Goal: Transaction & Acquisition: Download file/media

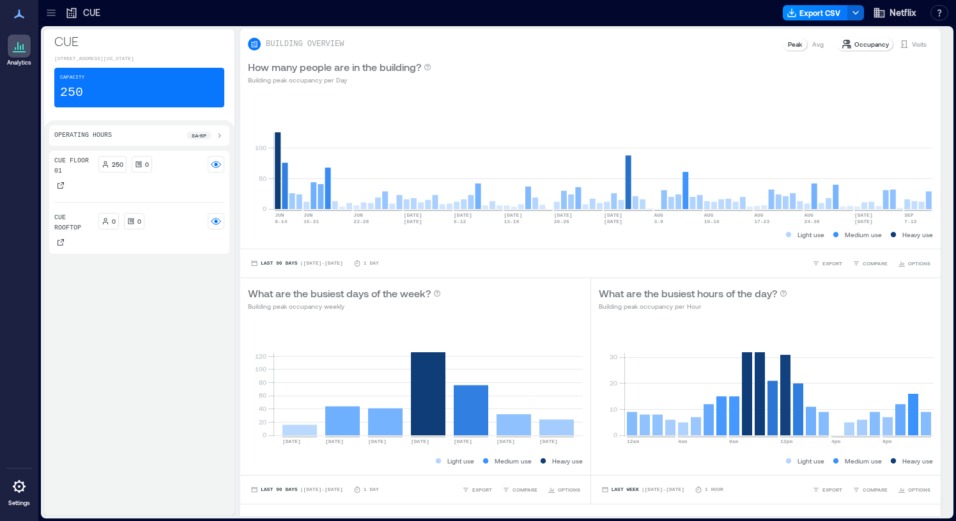
click at [67, 13] on icon at bounding box center [72, 13] width 10 height 10
click at [56, 12] on icon at bounding box center [51, 12] width 13 height 13
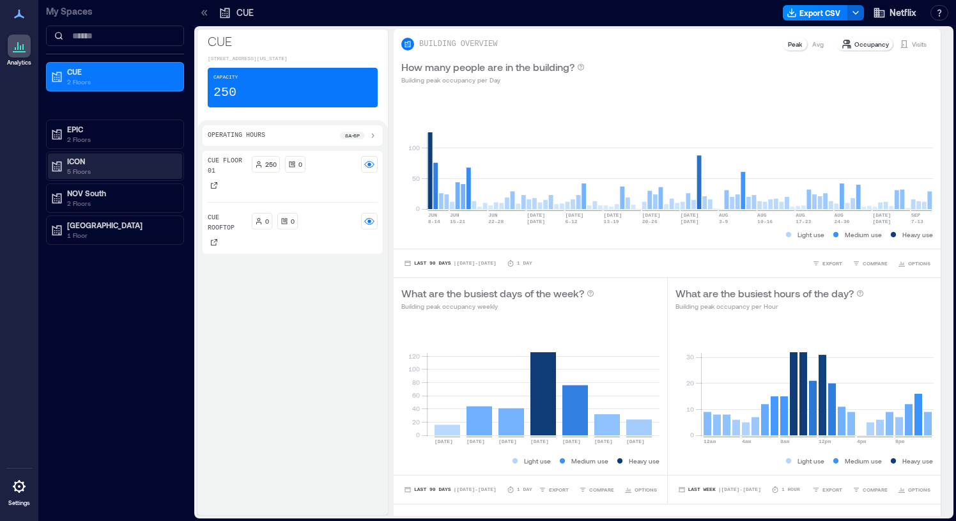
click at [89, 155] on div "ICON 5 Floors" at bounding box center [115, 166] width 134 height 26
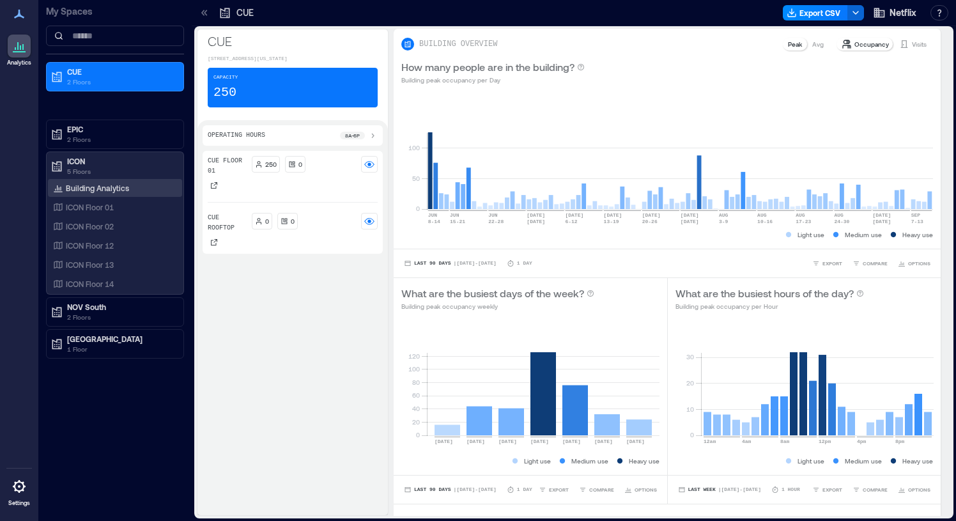
click at [83, 184] on p "Building Analytics" at bounding box center [97, 188] width 63 height 10
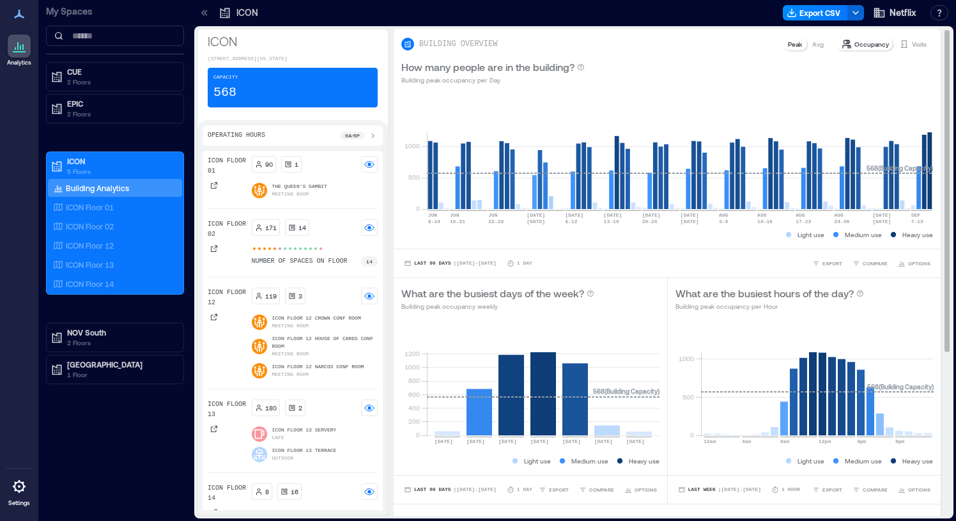
click at [814, 44] on p "Avg" at bounding box center [818, 44] width 12 height 10
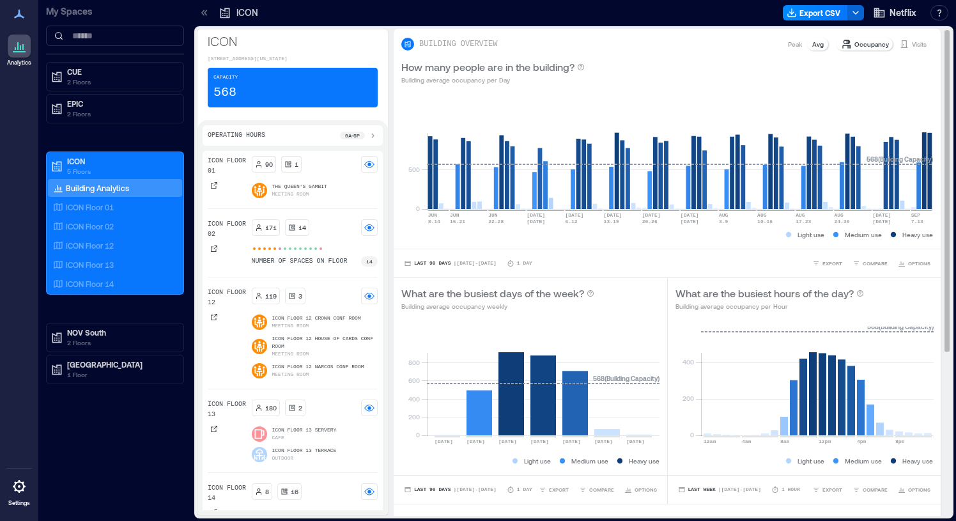
click at [799, 45] on p "Peak" at bounding box center [795, 44] width 14 height 10
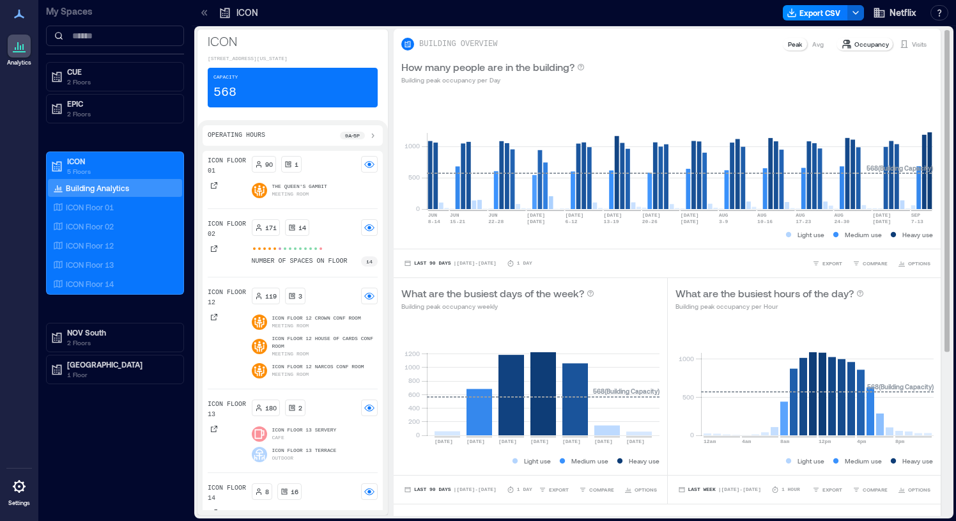
click at [917, 42] on p "Visits" at bounding box center [919, 44] width 15 height 10
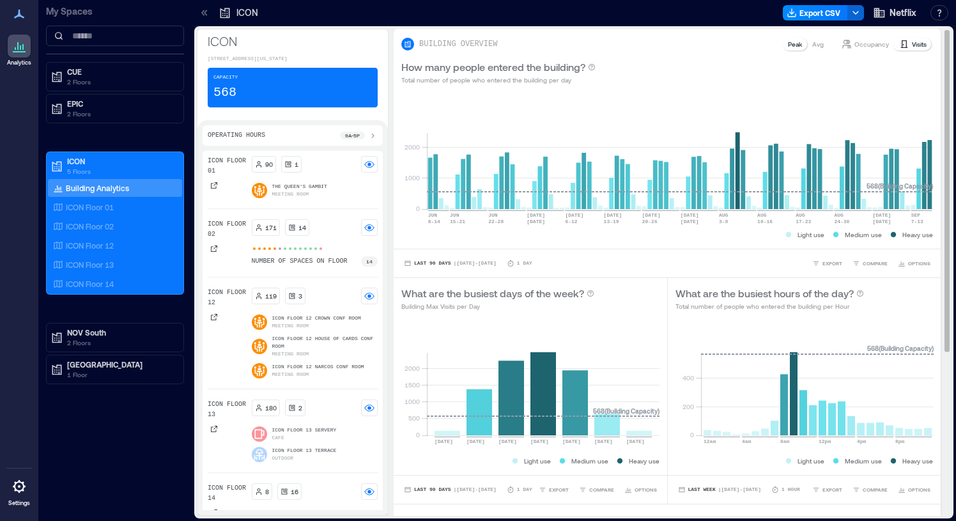
click at [800, 45] on p "Peak" at bounding box center [795, 44] width 14 height 10
click at [817, 45] on p "Avg" at bounding box center [818, 44] width 12 height 10
click at [801, 47] on p "Peak" at bounding box center [795, 44] width 14 height 10
click at [819, 47] on p "Avg" at bounding box center [818, 44] width 12 height 10
click at [869, 44] on p "Occupancy" at bounding box center [872, 44] width 35 height 10
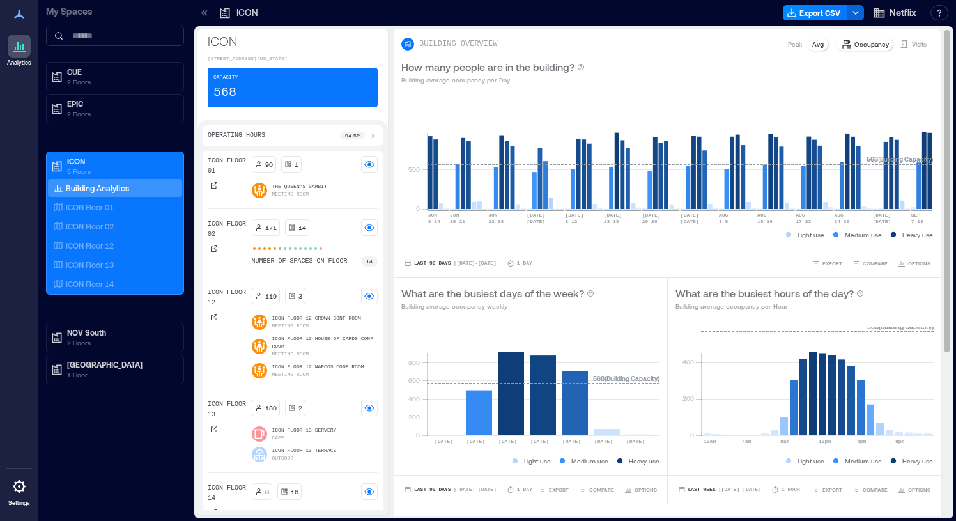
click at [793, 49] on p "Peak" at bounding box center [795, 44] width 14 height 10
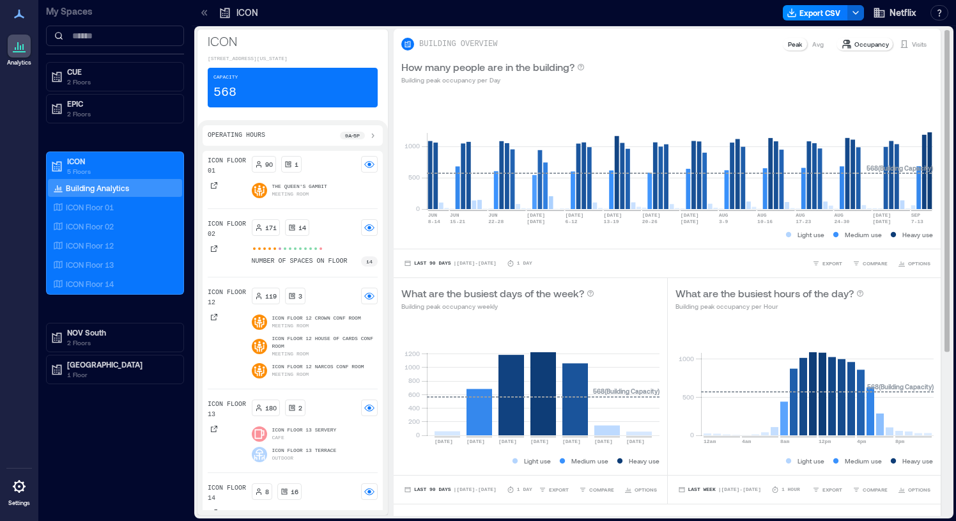
click at [817, 42] on p "Avg" at bounding box center [818, 44] width 12 height 10
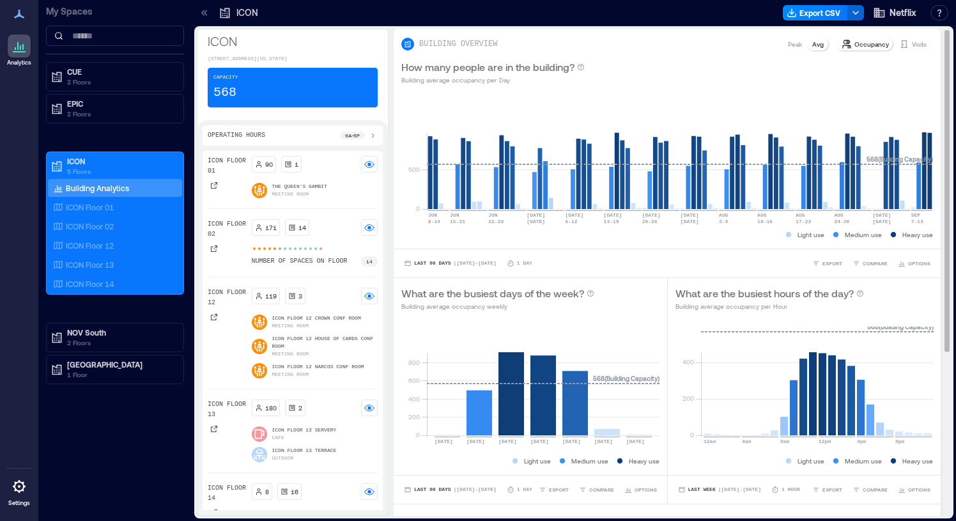
click at [801, 44] on p "Peak" at bounding box center [795, 44] width 14 height 10
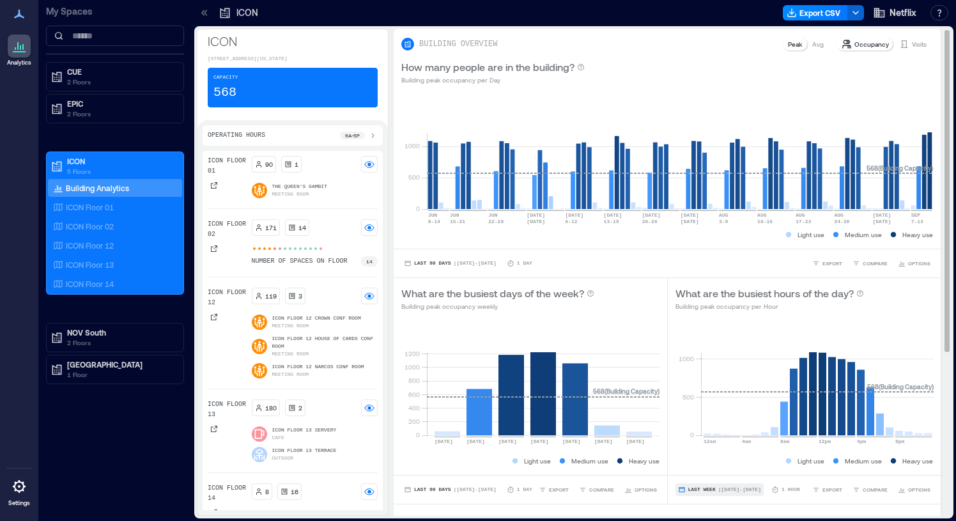
click at [746, 485] on button "Last Week | [DATE] - [DATE]" at bounding box center [720, 489] width 88 height 13
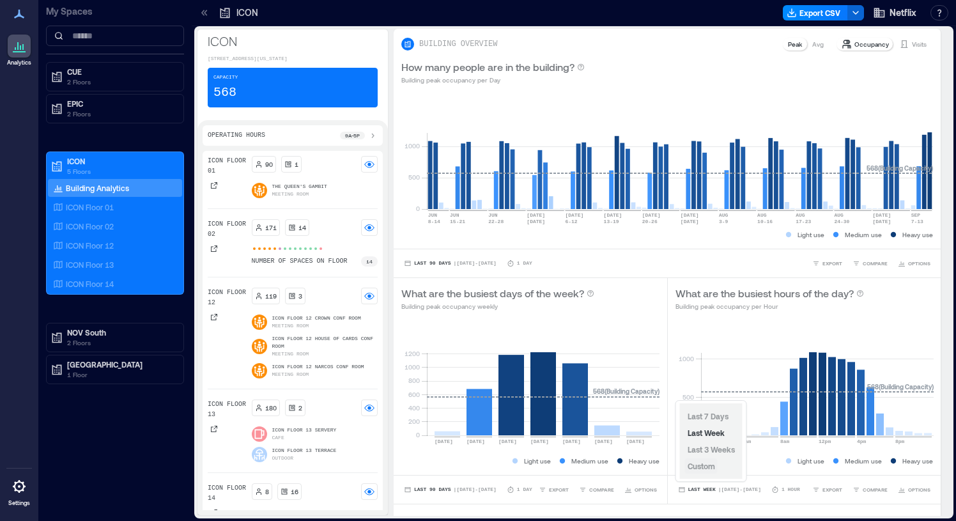
click at [706, 462] on span "Custom" at bounding box center [701, 465] width 27 height 9
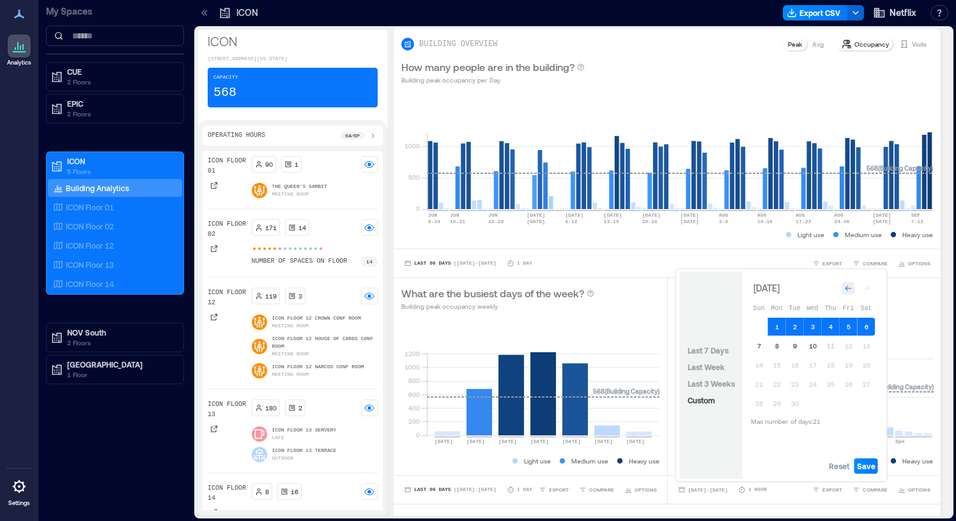
click at [844, 288] on div "Go to previous month" at bounding box center [848, 288] width 13 height 13
click at [764, 376] on button "17" at bounding box center [759, 382] width 18 height 18
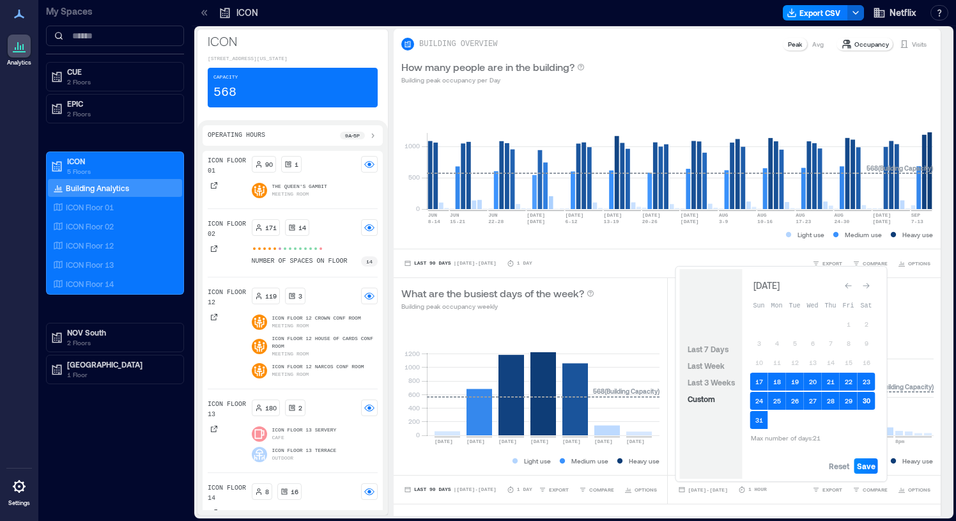
click at [871, 397] on button "30" at bounding box center [867, 401] width 18 height 18
click at [753, 363] on button "10" at bounding box center [759, 362] width 18 height 18
click at [873, 467] on span "Save" at bounding box center [866, 466] width 19 height 10
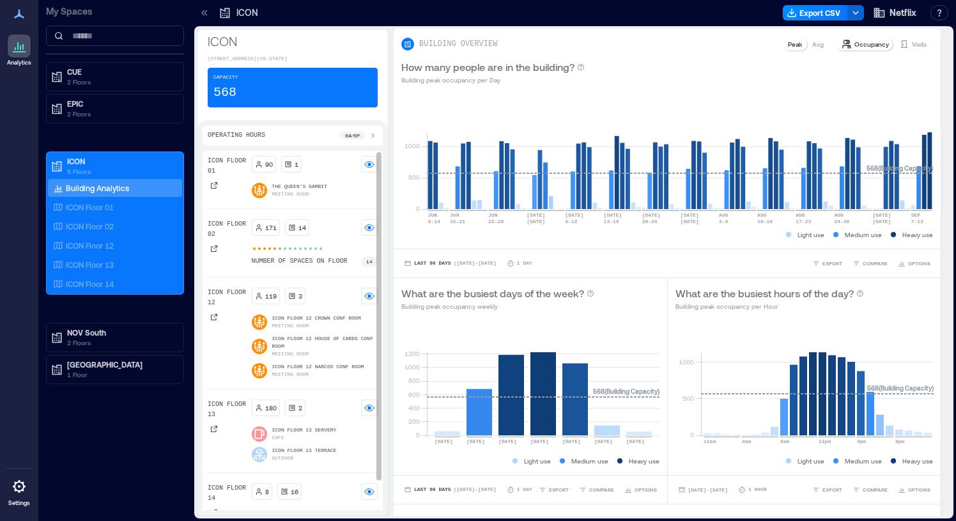
click at [224, 419] on p "ICON Floor 13" at bounding box center [227, 409] width 39 height 20
click at [369, 301] on rect at bounding box center [369, 296] width 10 height 10
click at [365, 232] on rect at bounding box center [369, 227] width 10 height 10
click at [363, 171] on div at bounding box center [369, 164] width 17 height 17
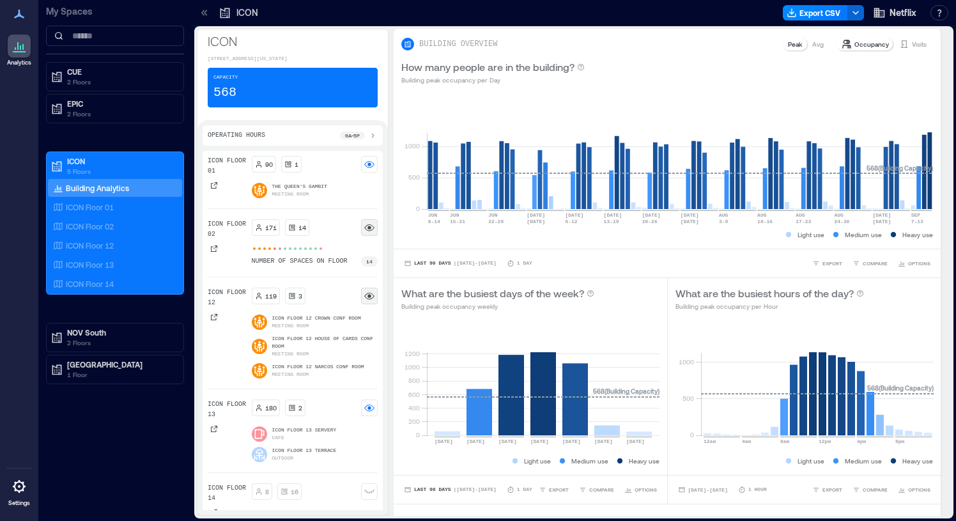
scroll to position [33, 0]
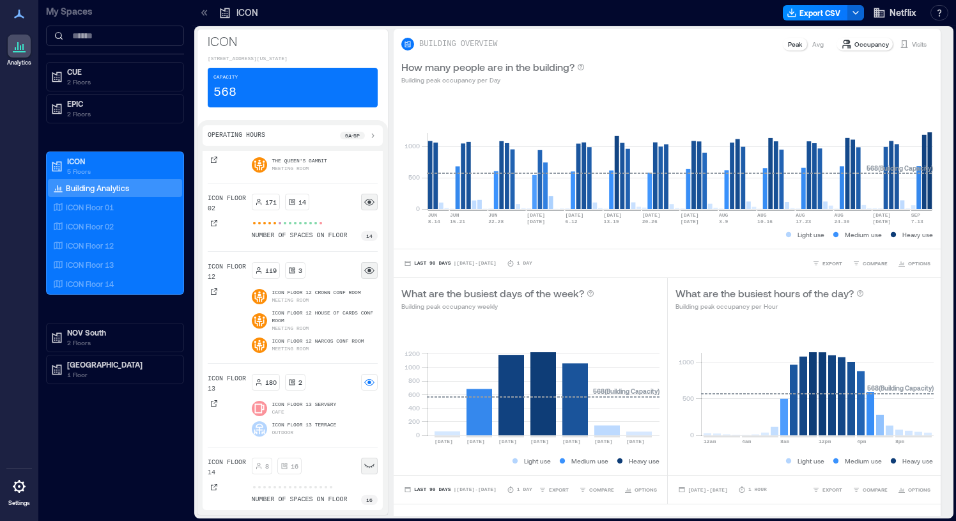
click at [367, 468] on rect at bounding box center [369, 466] width 10 height 10
click at [369, 468] on rect at bounding box center [369, 466] width 10 height 10
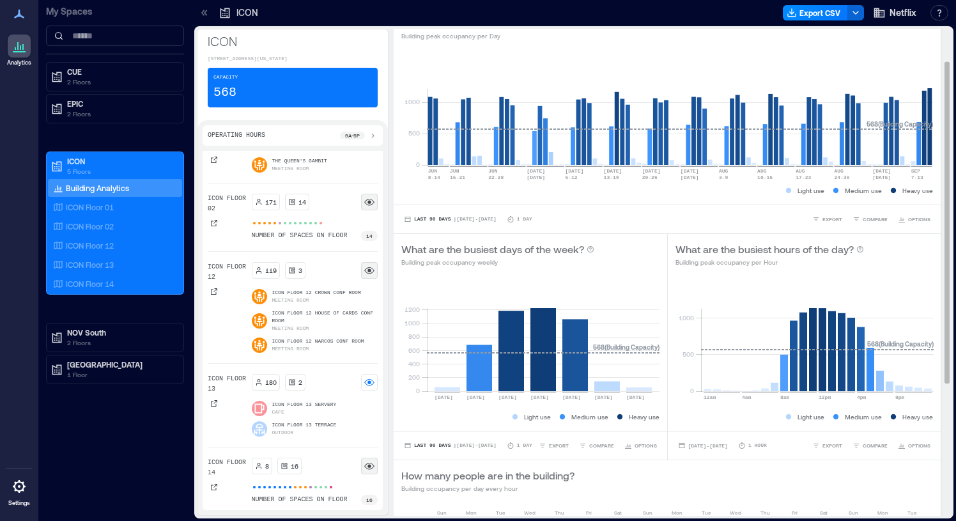
scroll to position [49, 0]
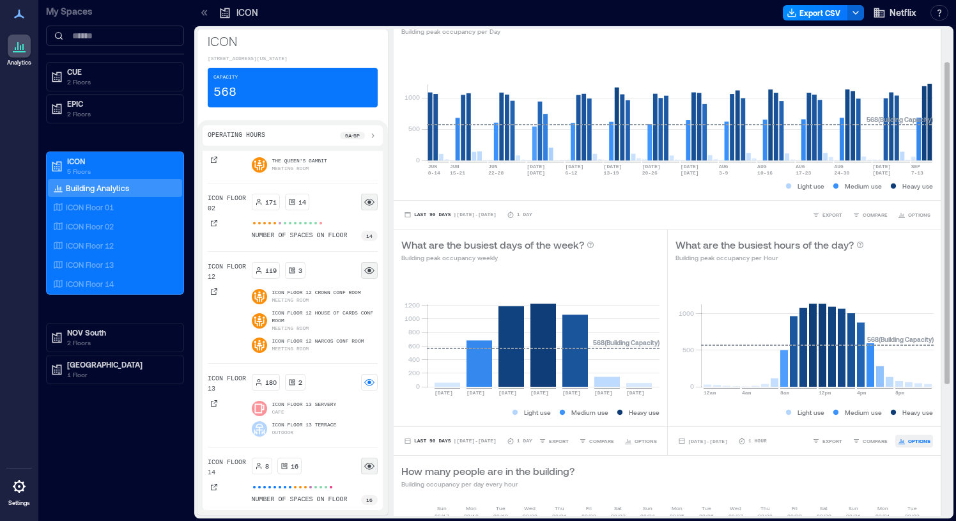
click at [913, 444] on span "OPTIONS" at bounding box center [919, 441] width 22 height 8
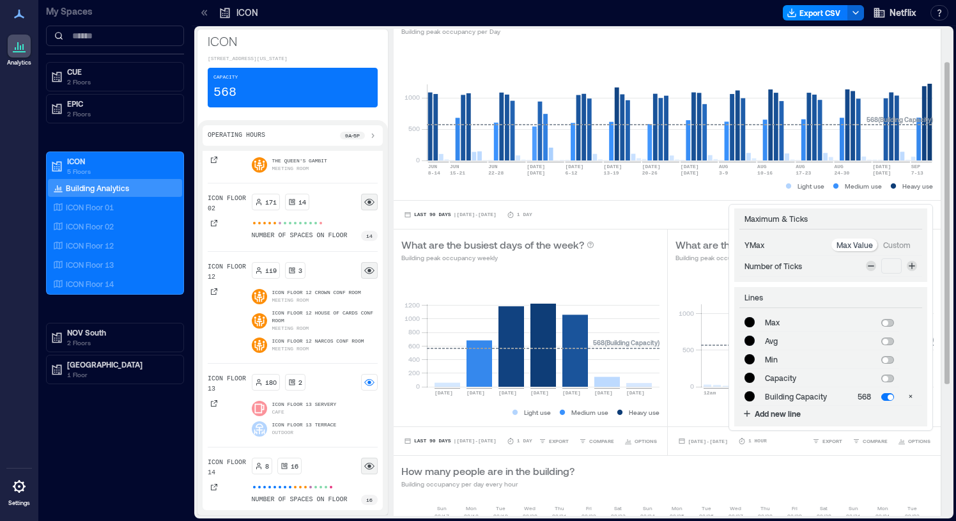
click at [809, 360] on p "Min" at bounding box center [802, 359] width 75 height 10
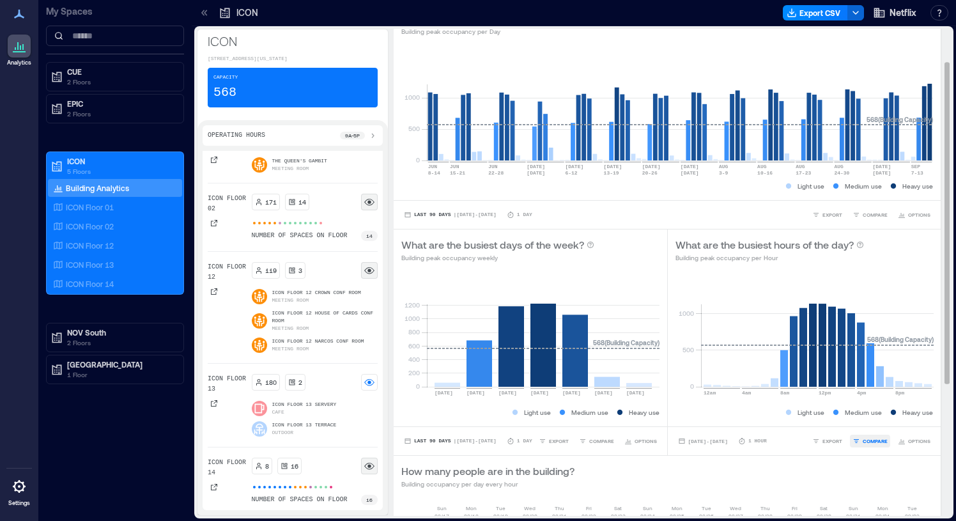
click at [867, 442] on span "COMPARE" at bounding box center [875, 441] width 25 height 8
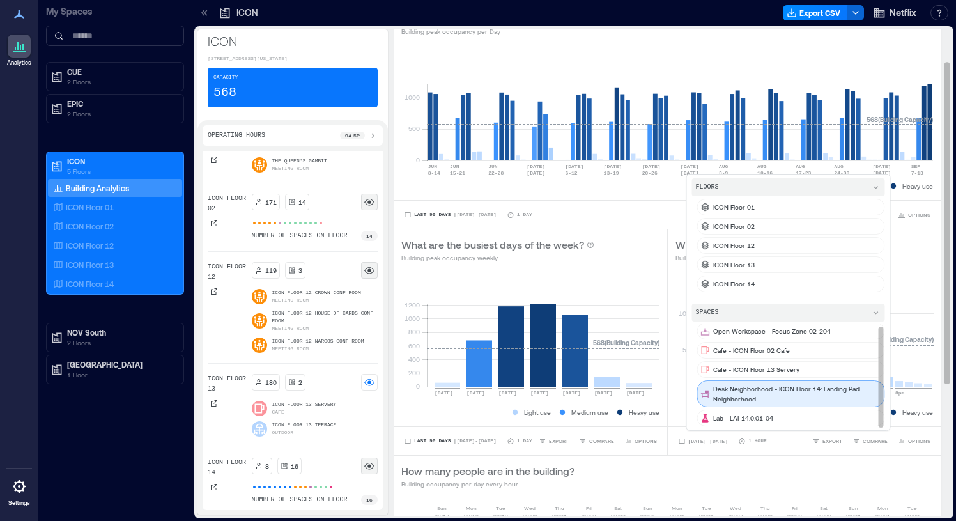
scroll to position [0, 0]
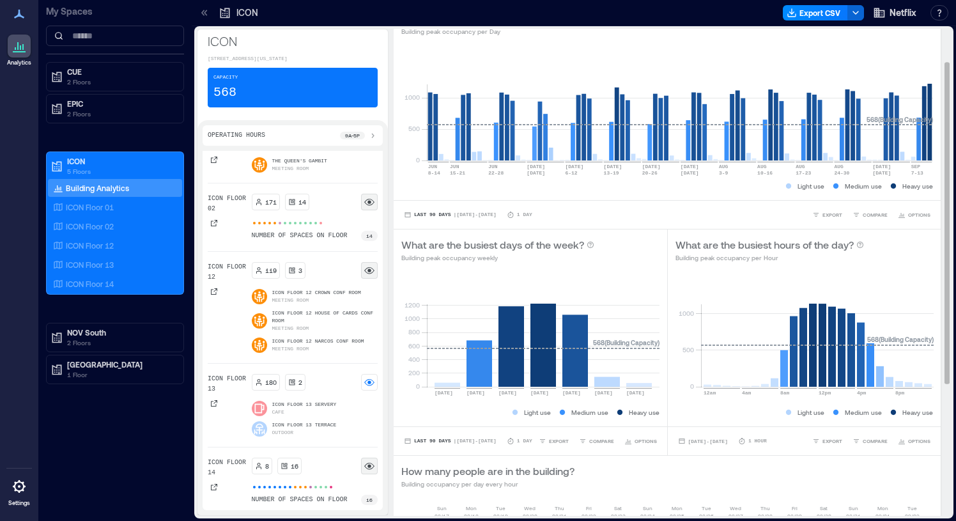
click at [782, 449] on div "[DATE] - [DATE] 1 Hour EXPORT COMPARE FLOORS ICON Floor 01 ICON Floor 02 ICON F…" at bounding box center [805, 440] width 274 height 29
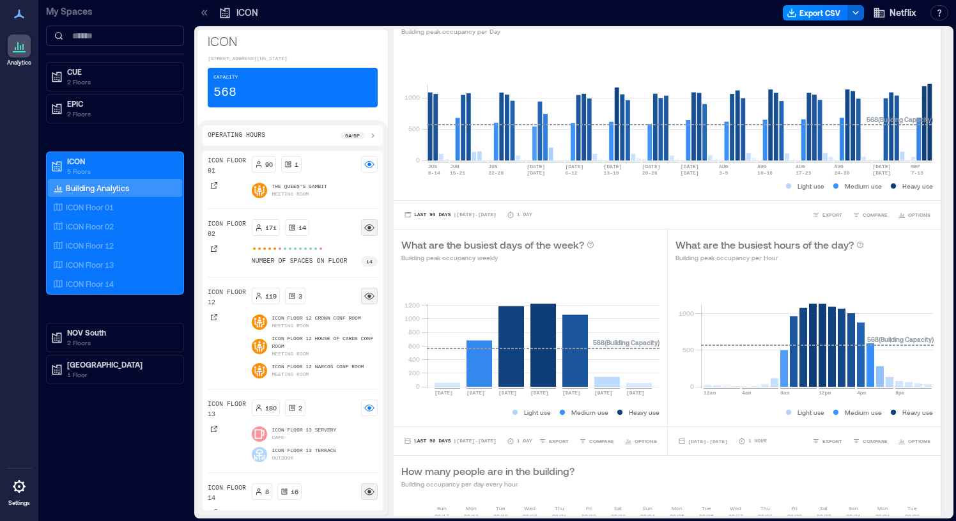
click at [302, 141] on div "Operating Hours 9a - 5p" at bounding box center [293, 135] width 170 height 10
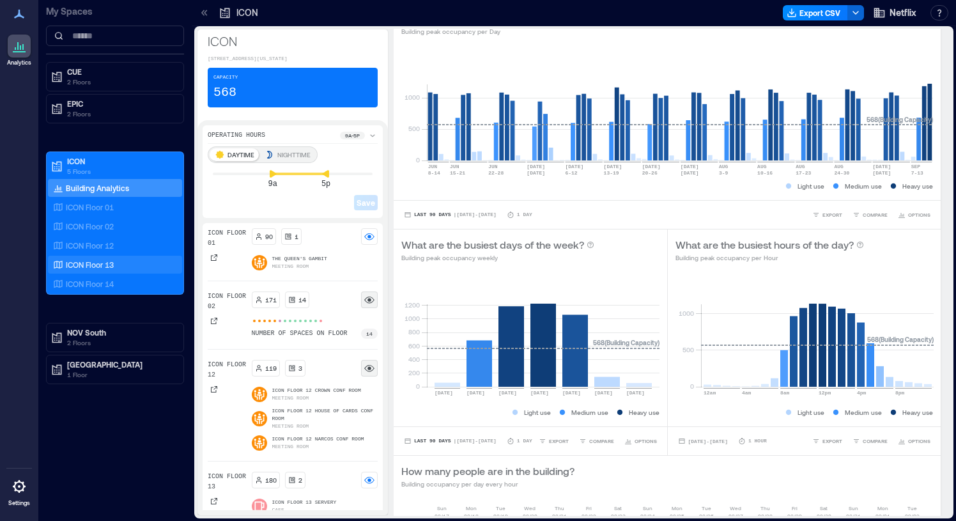
click at [151, 261] on div "ICON Floor 13" at bounding box center [112, 264] width 124 height 13
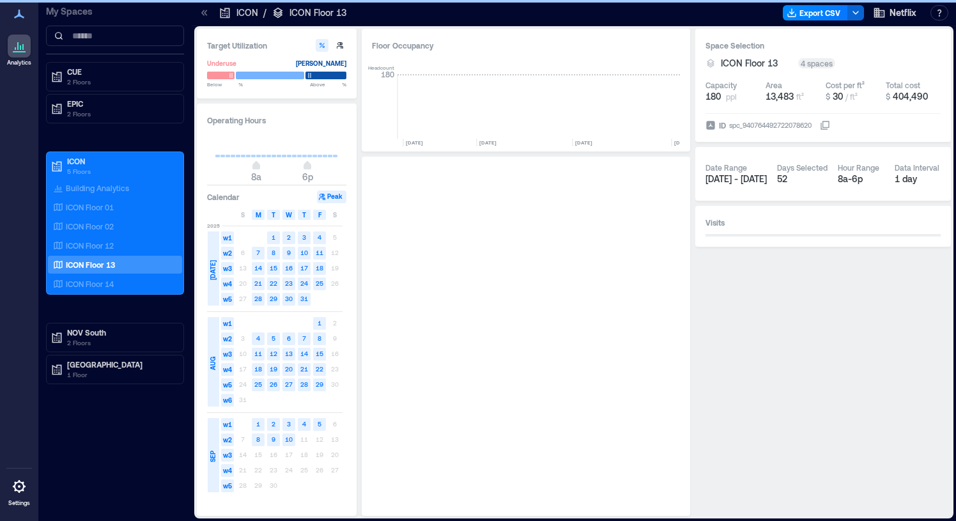
scroll to position [0, 4989]
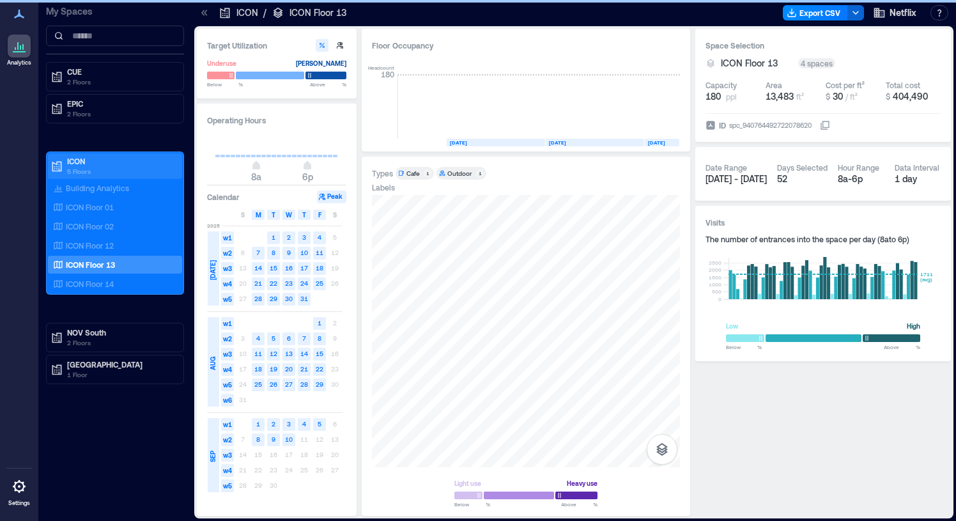
click at [106, 167] on p "5 Floors" at bounding box center [120, 171] width 107 height 10
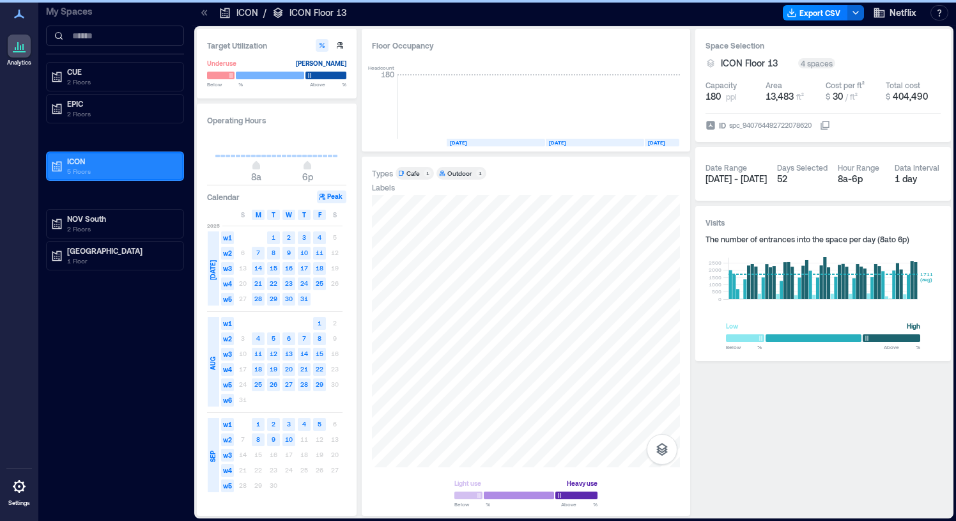
click at [106, 167] on p "5 Floors" at bounding box center [120, 171] width 107 height 10
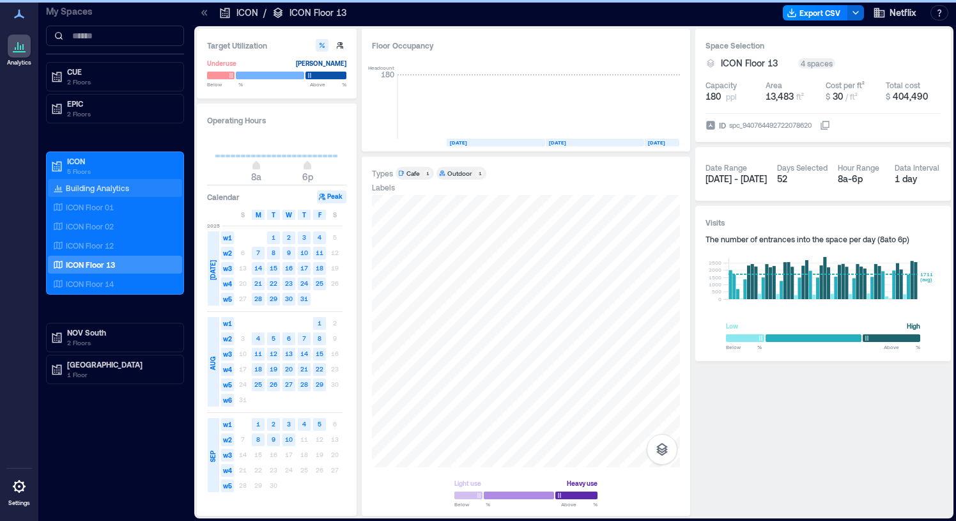
click at [94, 184] on p "Building Analytics" at bounding box center [97, 188] width 63 height 10
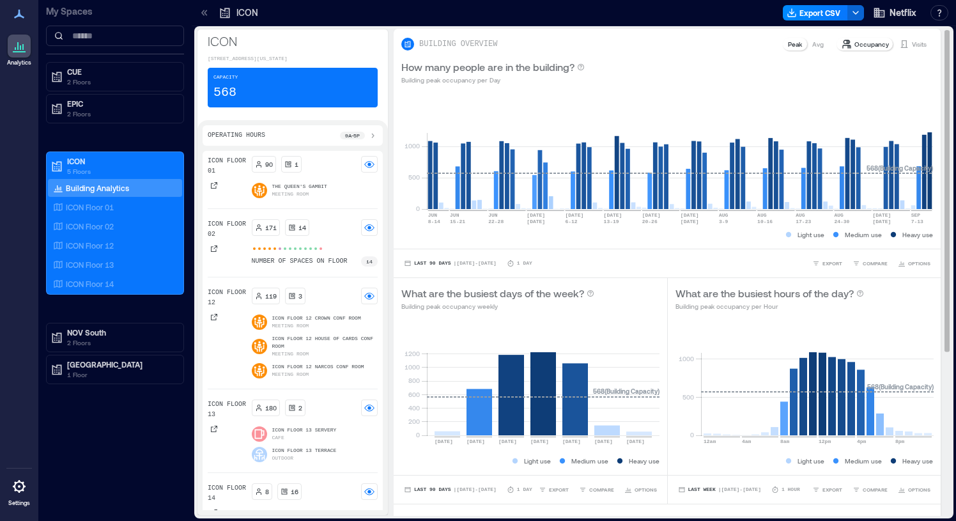
click at [858, 45] on p "Occupancy" at bounding box center [872, 44] width 35 height 10
click at [920, 44] on p "Visits" at bounding box center [919, 44] width 15 height 10
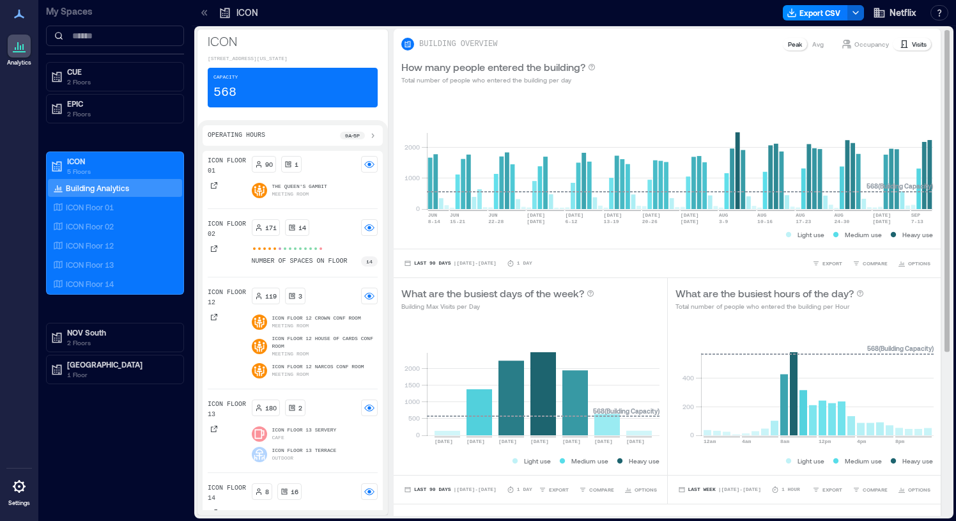
click at [874, 46] on p "Occupancy" at bounding box center [872, 44] width 35 height 10
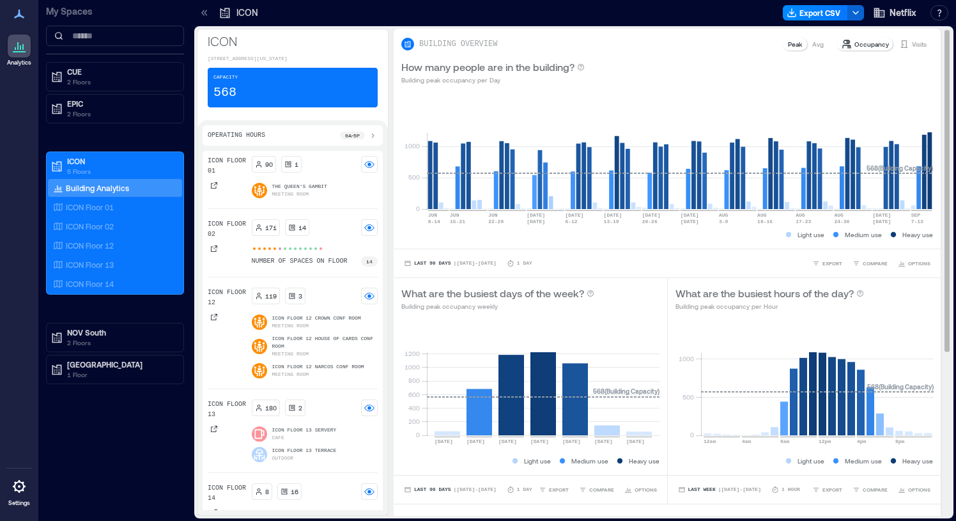
click at [912, 40] on p "Visits" at bounding box center [919, 44] width 15 height 10
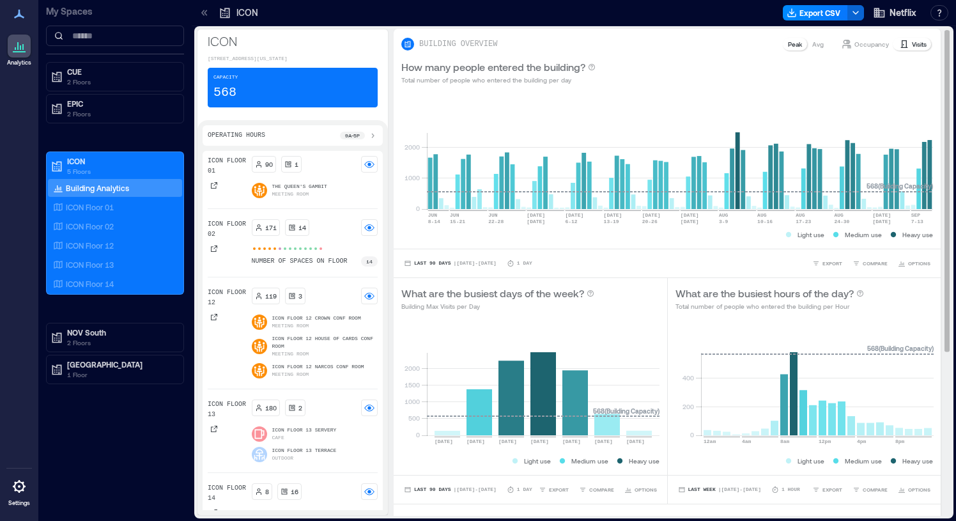
click at [866, 40] on p "Occupancy" at bounding box center [872, 44] width 35 height 10
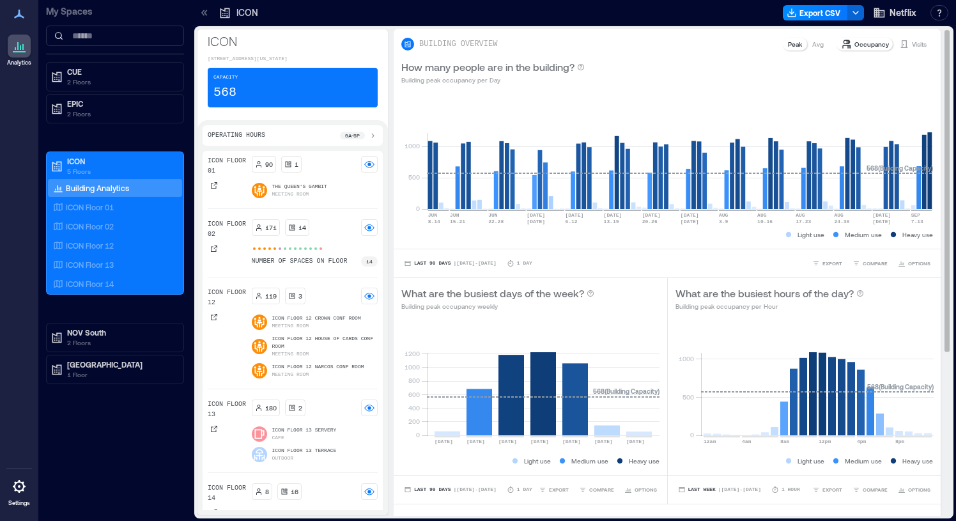
click at [803, 45] on div "Peak" at bounding box center [795, 44] width 24 height 13
click at [793, 48] on p "Peak" at bounding box center [795, 44] width 14 height 10
click at [811, 46] on div "Avg" at bounding box center [818, 44] width 22 height 13
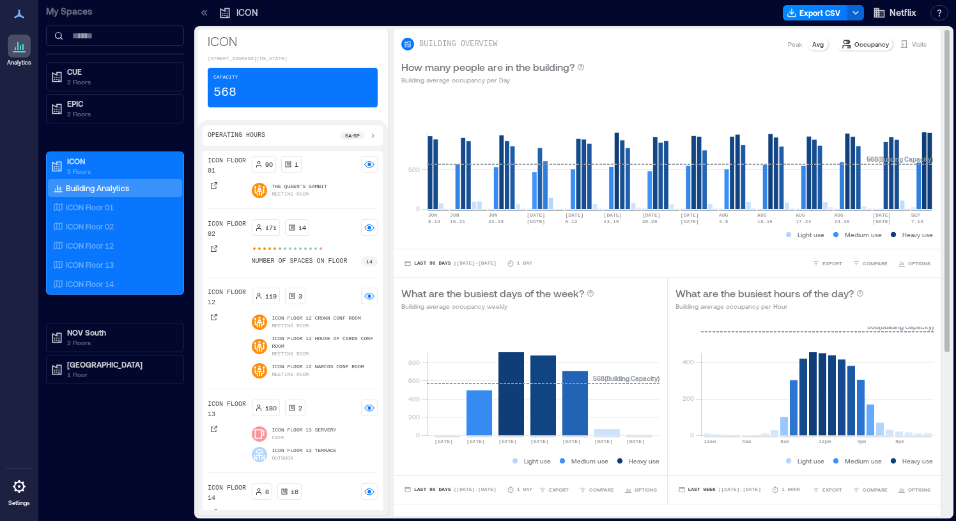
click at [906, 46] on icon at bounding box center [904, 44] width 10 height 10
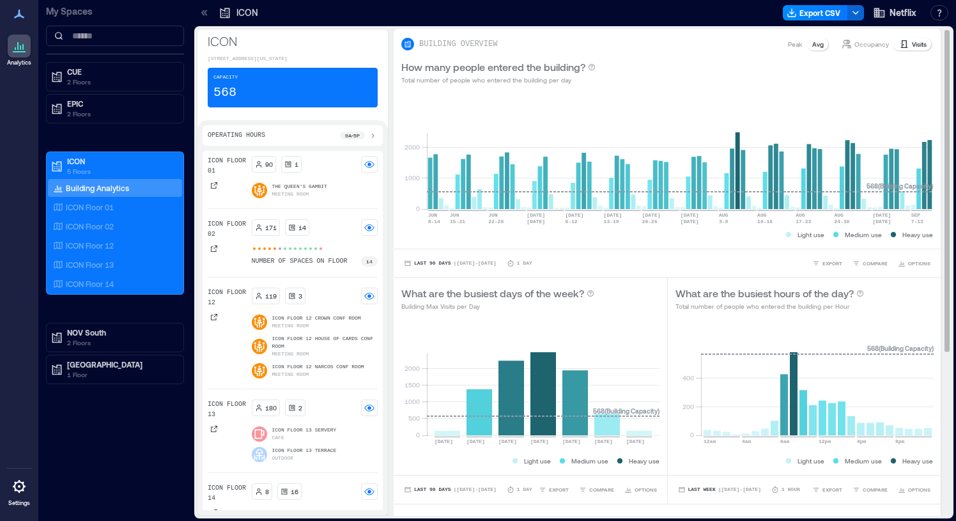
click at [800, 43] on p "Peak" at bounding box center [795, 44] width 14 height 10
click at [817, 42] on p "Avg" at bounding box center [818, 44] width 12 height 10
click at [857, 42] on p "Occupancy" at bounding box center [872, 44] width 35 height 10
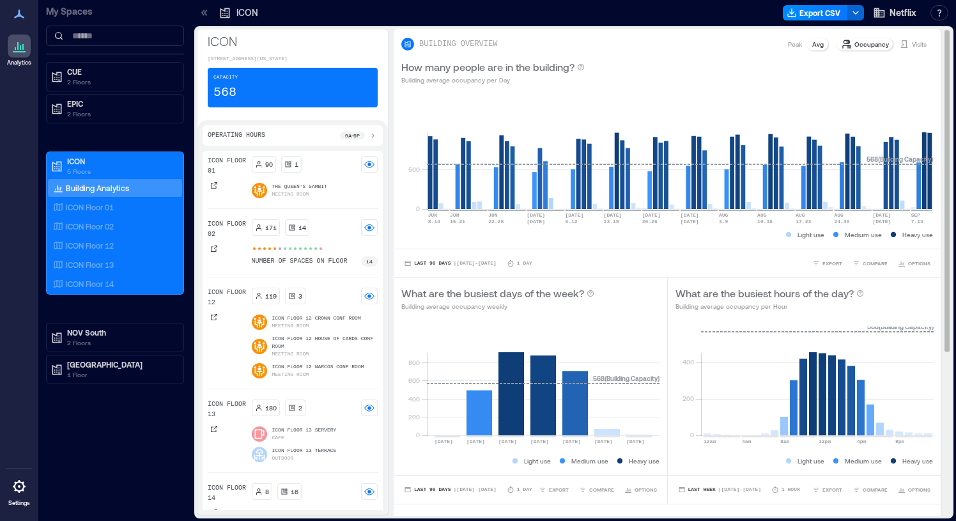
click at [798, 42] on p "Peak" at bounding box center [795, 44] width 14 height 10
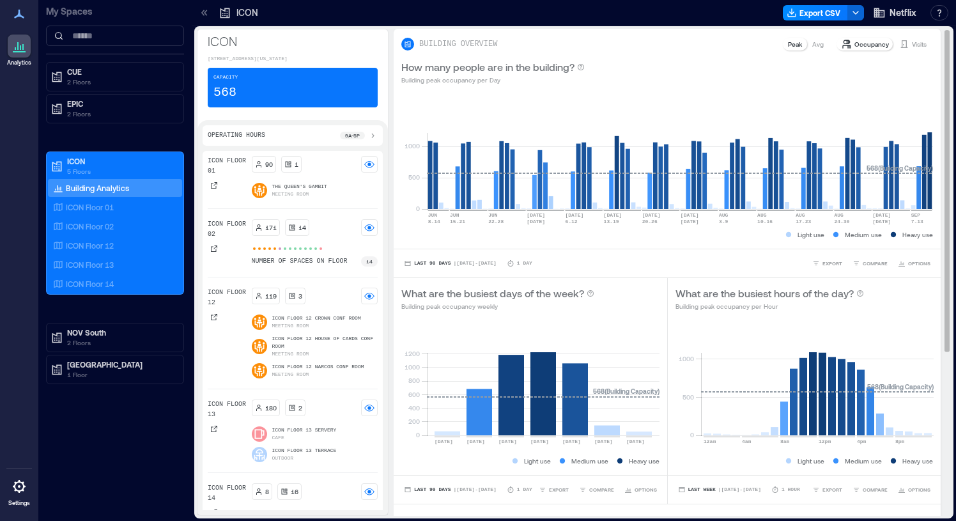
click at [816, 45] on p "Avg" at bounding box center [818, 44] width 12 height 10
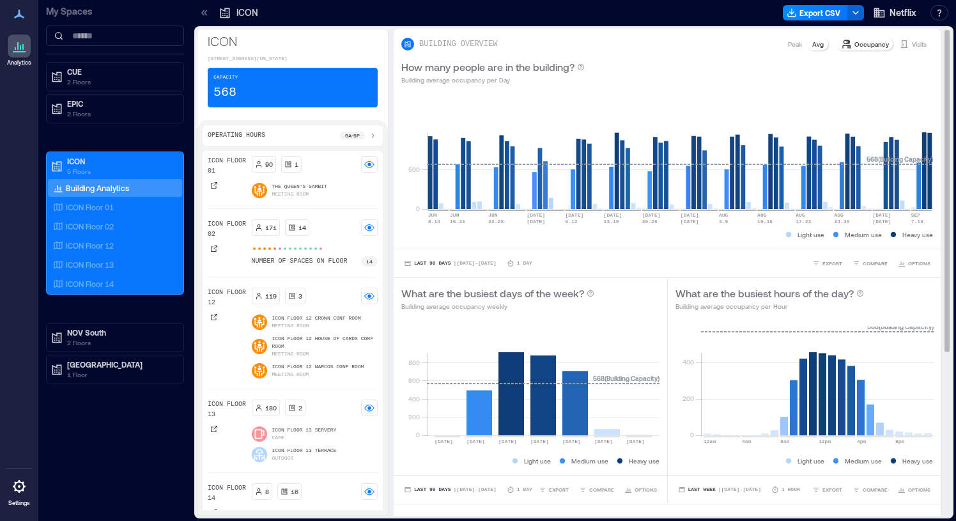
click at [801, 43] on p "Peak" at bounding box center [795, 44] width 14 height 10
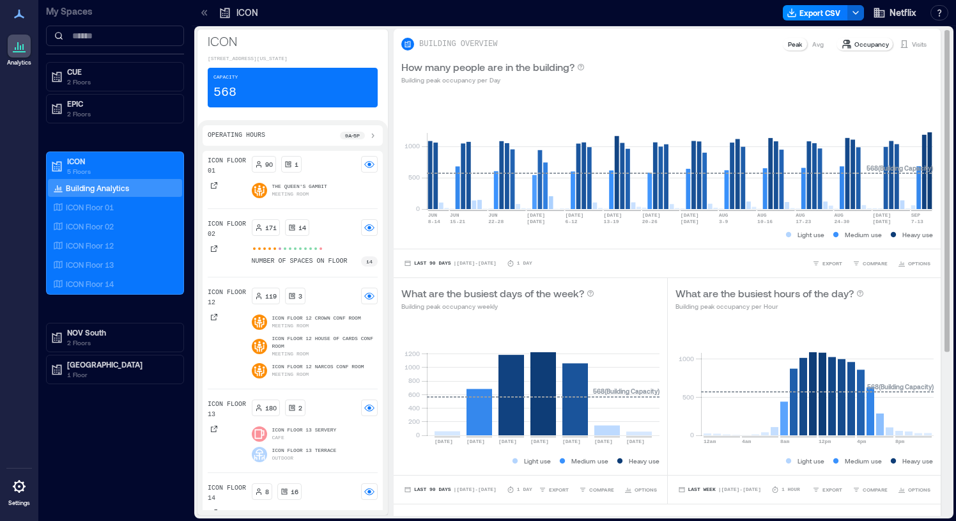
click at [793, 49] on p "Peak" at bounding box center [795, 44] width 14 height 10
click at [802, 45] on p "Peak" at bounding box center [795, 44] width 14 height 10
click at [864, 48] on p "Occupancy" at bounding box center [872, 44] width 35 height 10
click at [912, 43] on p "Visits" at bounding box center [919, 44] width 15 height 10
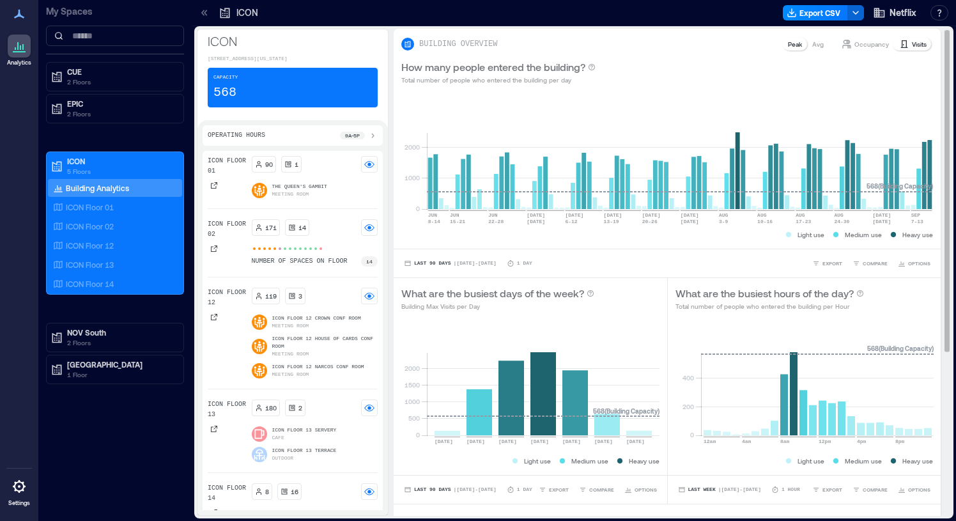
click at [796, 45] on p "Peak" at bounding box center [795, 44] width 14 height 10
click at [816, 47] on p "Avg" at bounding box center [818, 44] width 12 height 10
click at [801, 46] on p "Peak" at bounding box center [795, 44] width 14 height 10
click at [901, 47] on icon at bounding box center [904, 44] width 7 height 8
click at [789, 49] on p "Peak" at bounding box center [795, 44] width 14 height 10
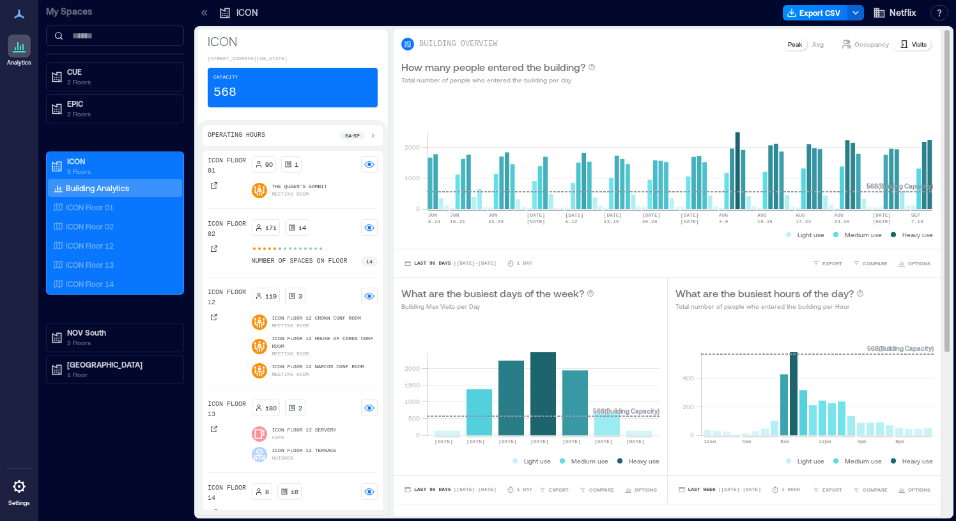
click at [860, 46] on p "Occupancy" at bounding box center [872, 44] width 35 height 10
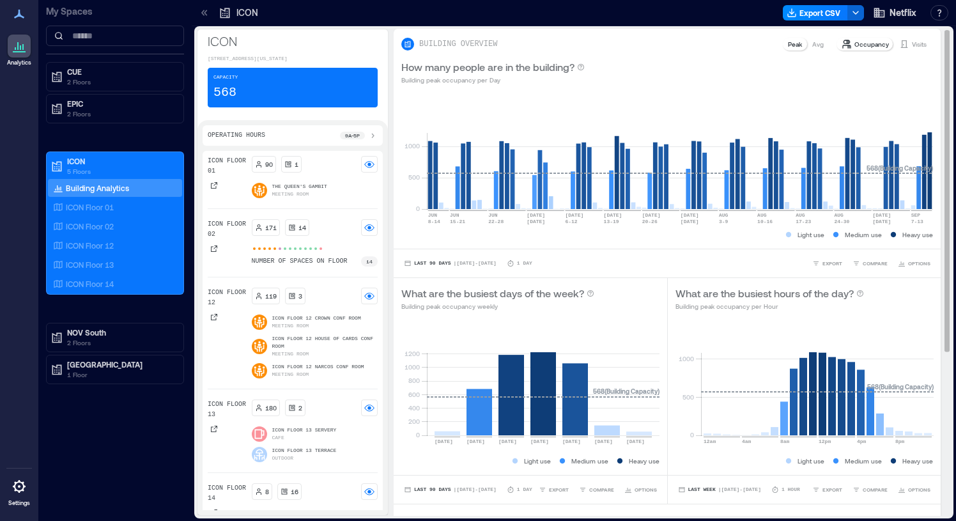
click at [906, 42] on icon at bounding box center [904, 44] width 10 height 10
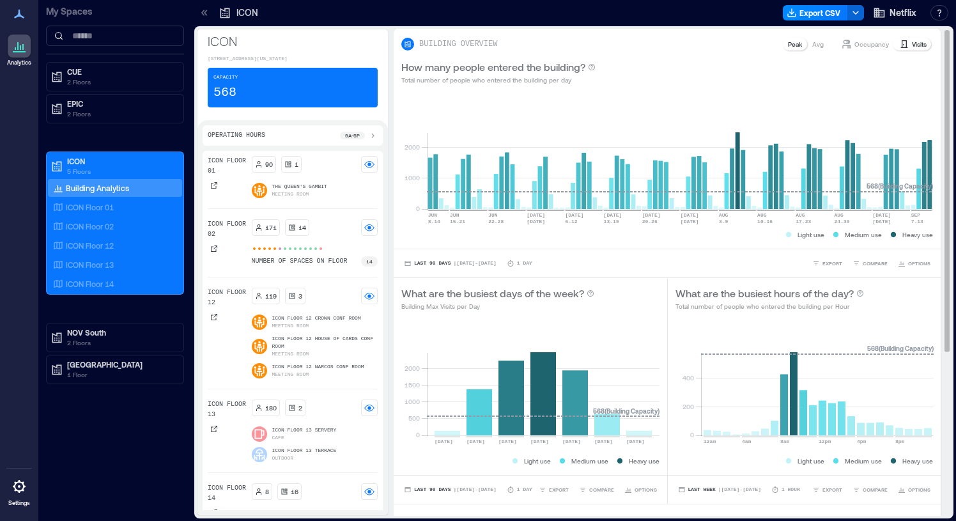
click at [881, 42] on p "Occupancy" at bounding box center [872, 44] width 35 height 10
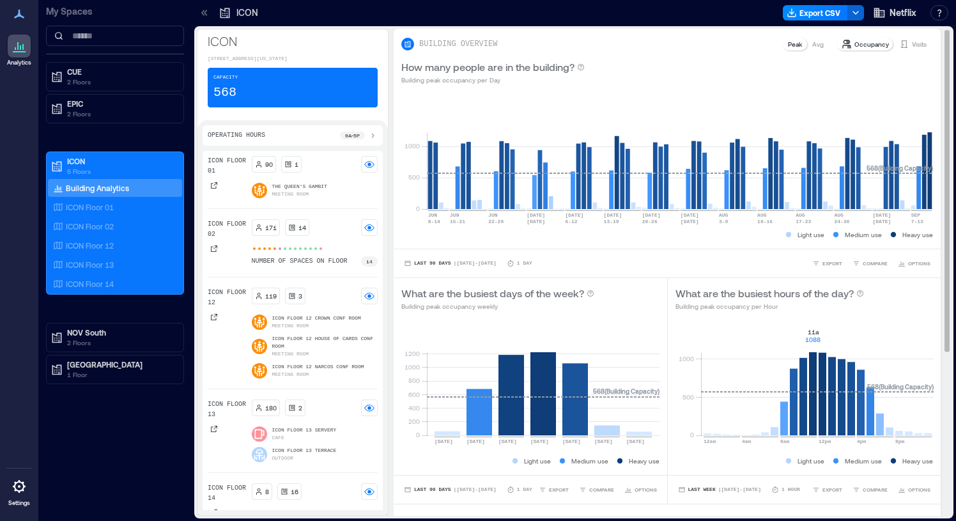
click at [816, 361] on rect at bounding box center [817, 381] width 233 height 109
click at [824, 13] on button "Export CSV" at bounding box center [815, 12] width 65 height 15
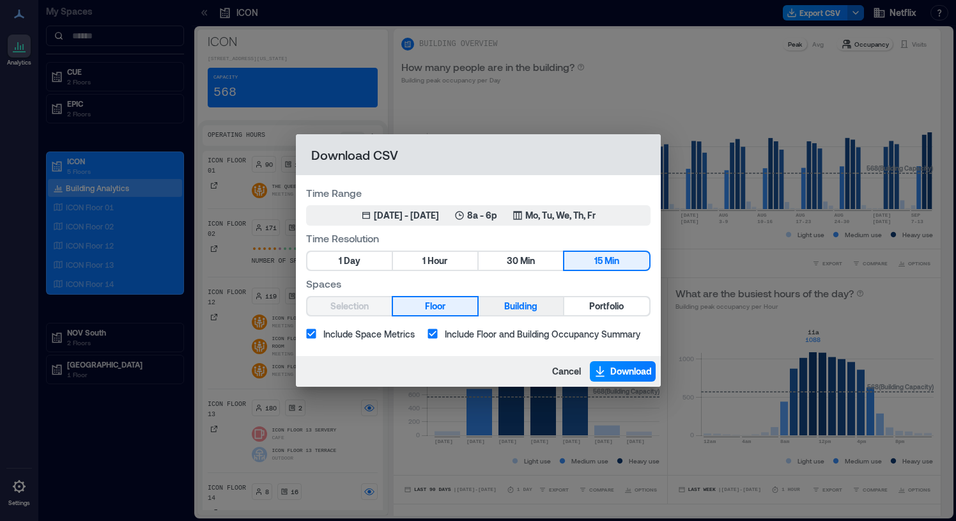
click at [508, 303] on span "Building" at bounding box center [520, 306] width 33 height 16
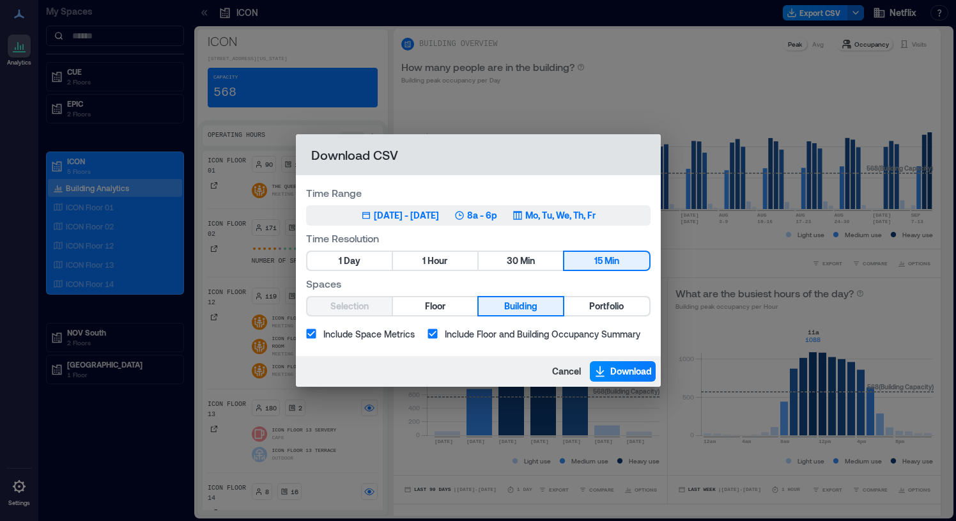
click at [412, 213] on div "[DATE] - [DATE]" at bounding box center [406, 215] width 65 height 13
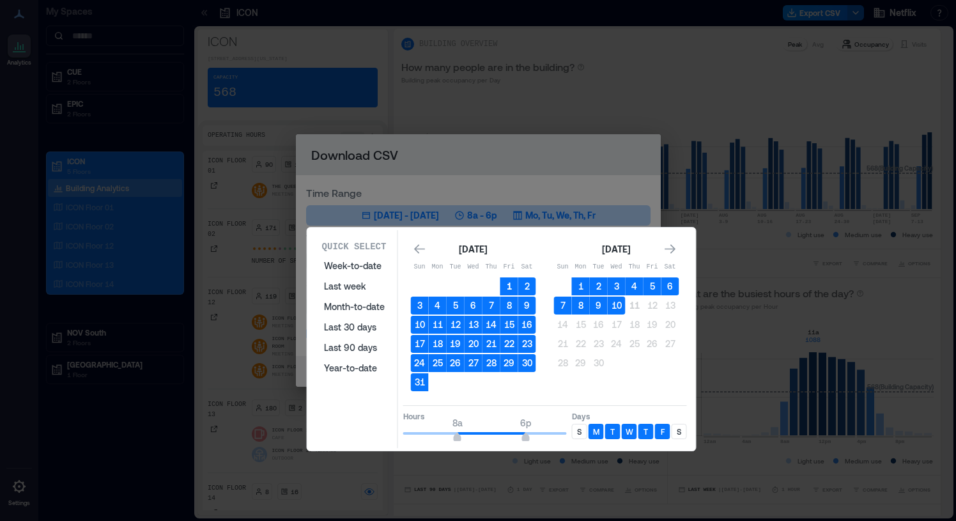
click at [506, 290] on button "1" at bounding box center [509, 286] width 18 height 18
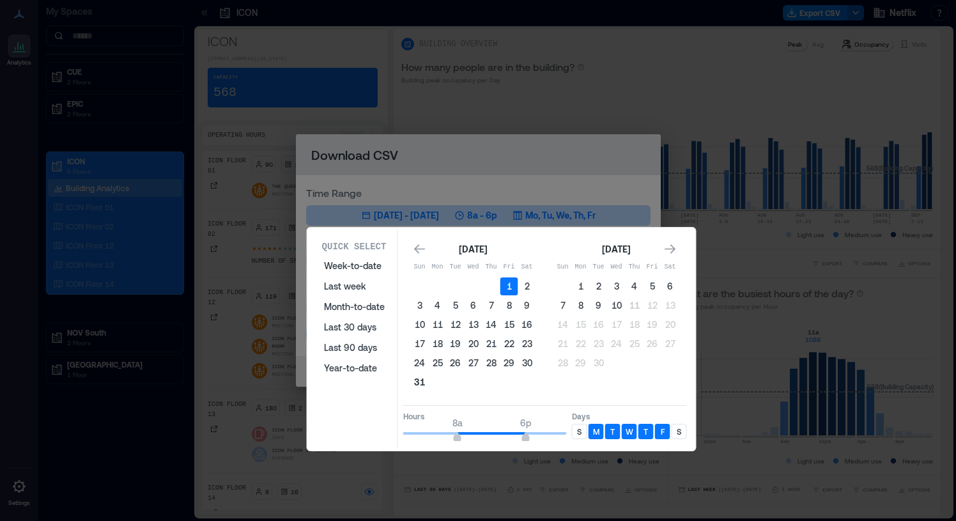
click at [419, 385] on button "31" at bounding box center [420, 382] width 18 height 18
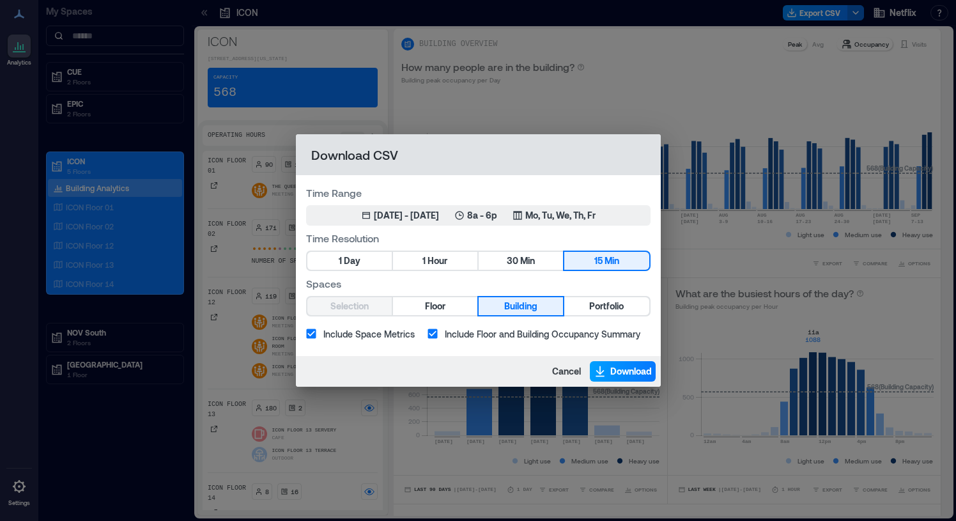
click at [621, 370] on span "Download" at bounding box center [631, 371] width 42 height 13
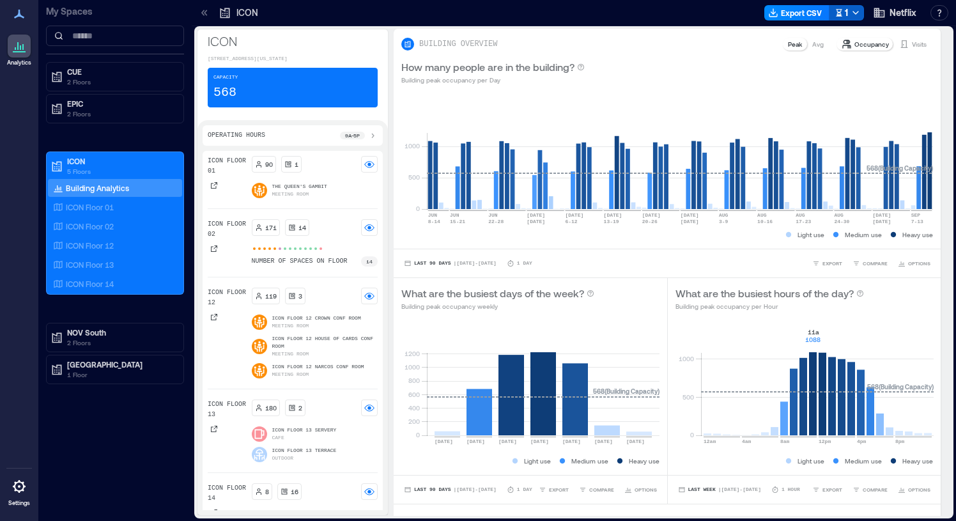
click at [846, 15] on div "1" at bounding box center [841, 13] width 13 height 16
click at [839, 12] on button "Export CSV" at bounding box center [815, 12] width 65 height 15
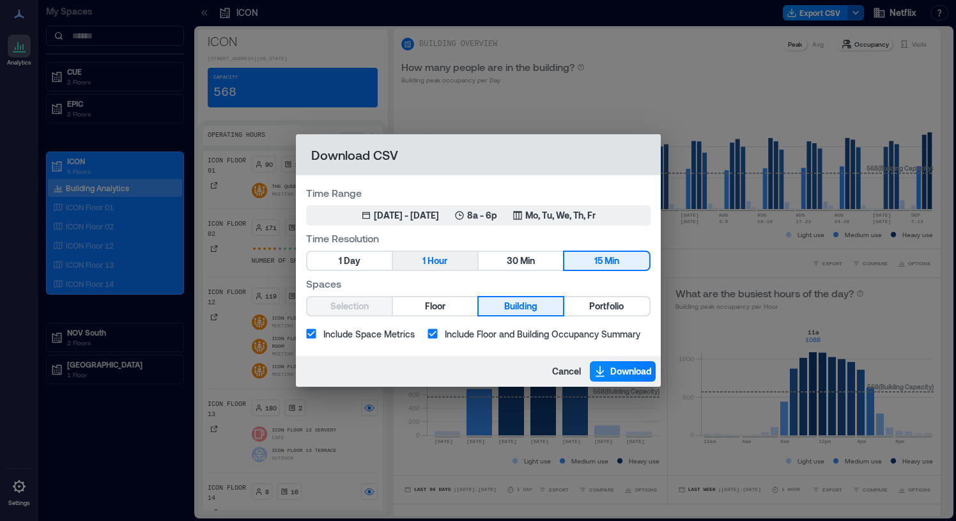
click at [419, 263] on button "1 Hour" at bounding box center [435, 261] width 84 height 18
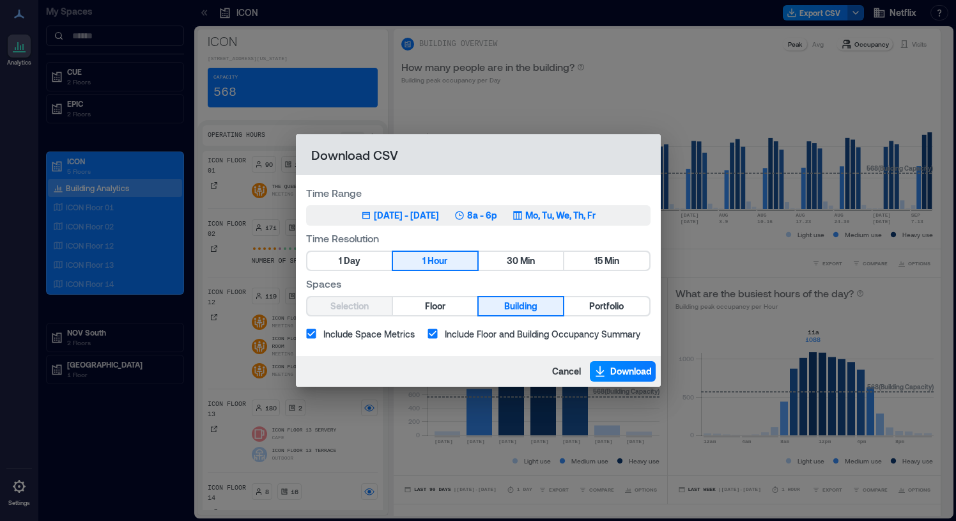
click at [406, 218] on div "[DATE] - [DATE]" at bounding box center [406, 215] width 65 height 13
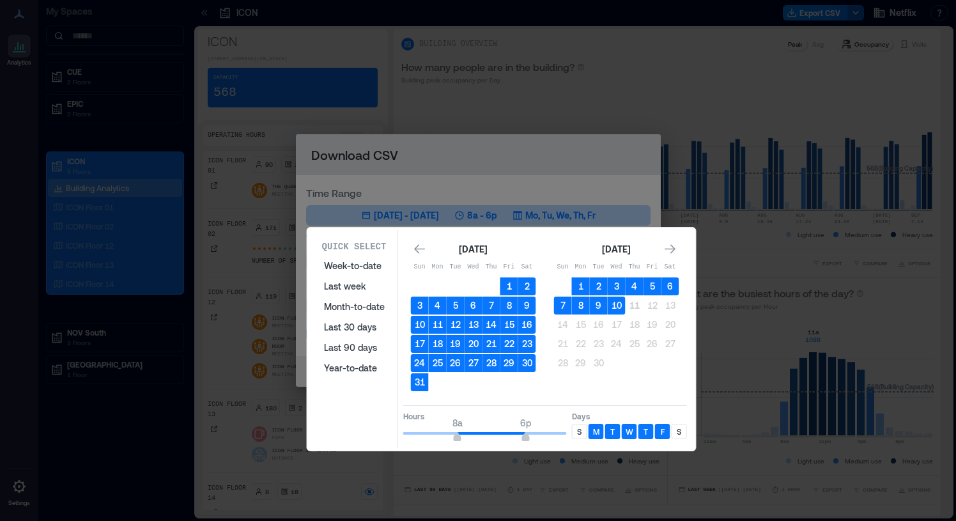
click at [506, 283] on button "1" at bounding box center [509, 286] width 18 height 18
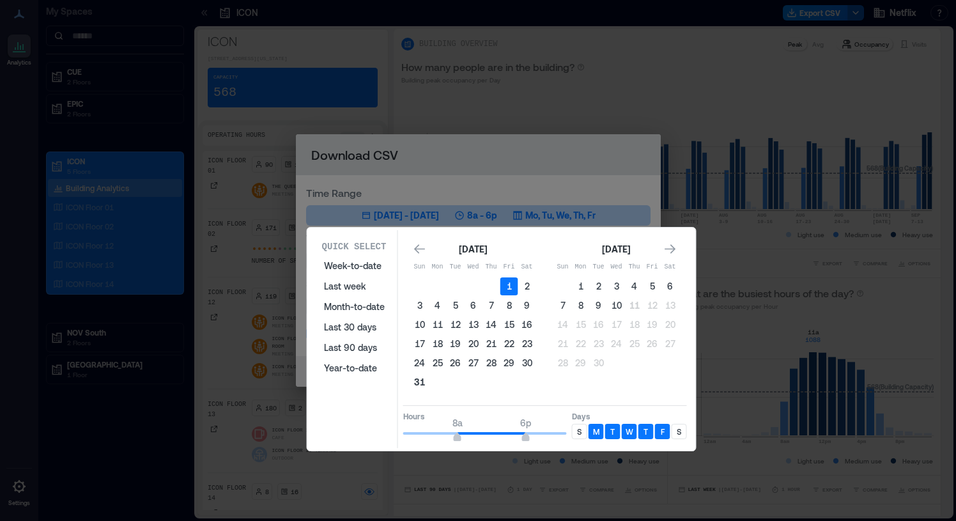
click at [420, 383] on button "31" at bounding box center [420, 382] width 18 height 18
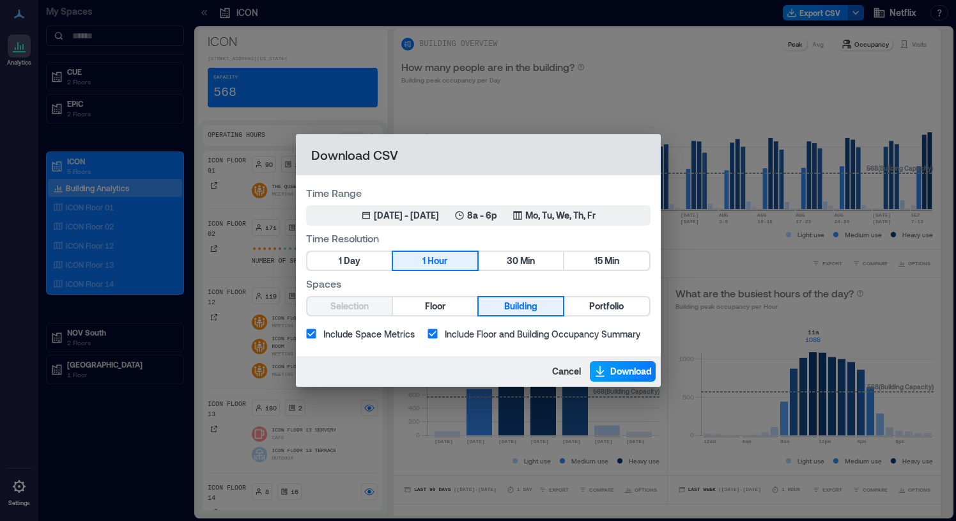
click at [617, 373] on span "Download" at bounding box center [631, 371] width 42 height 13
